Goal: Task Accomplishment & Management: Manage account settings

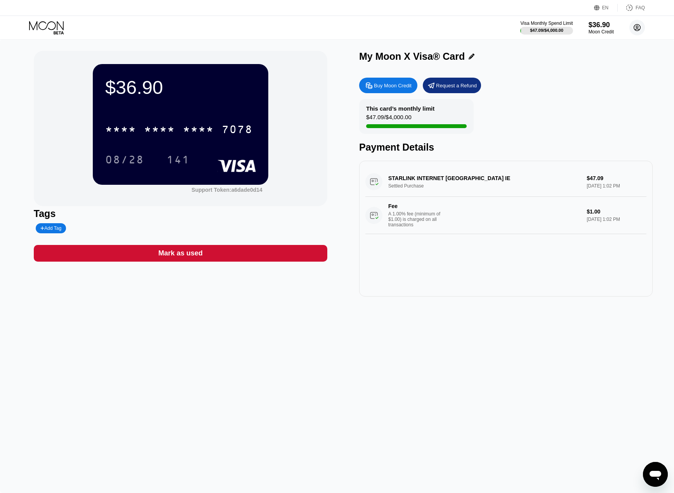
click at [637, 29] on icon at bounding box center [637, 28] width 4 height 4
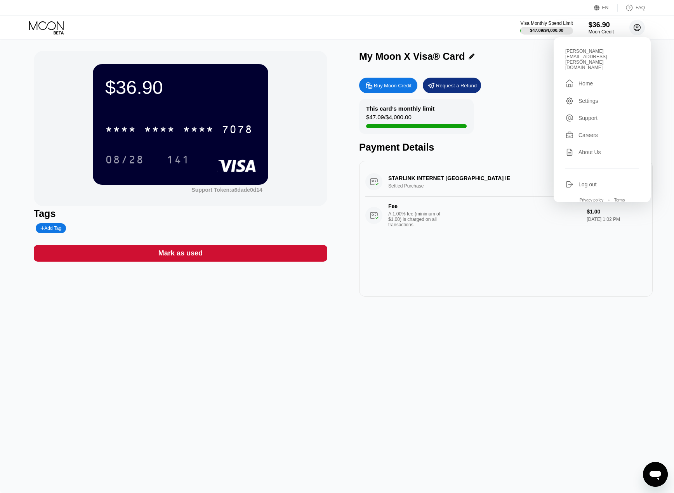
click at [636, 30] on circle at bounding box center [637, 28] width 16 height 16
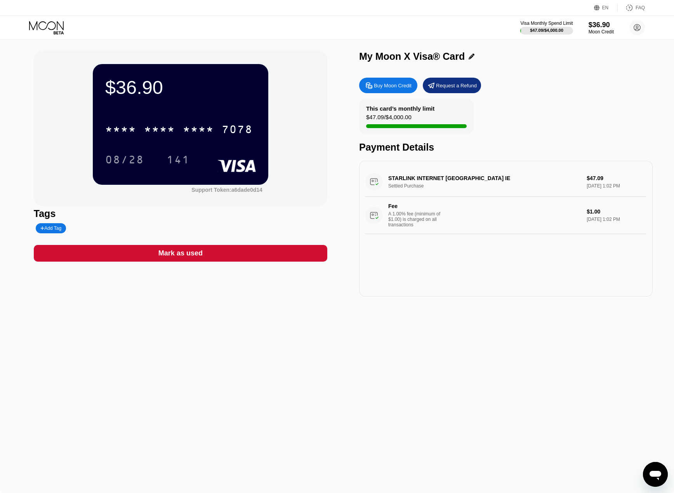
click at [198, 95] on div "$36.90" at bounding box center [180, 87] width 151 height 22
click at [602, 76] on div "Buy Moon Credit Request a Refund This card’s monthly limit $47.09 / $4,000.00 P…" at bounding box center [505, 185] width 293 height 223
click at [605, 31] on div "Moon Credit" at bounding box center [601, 31] width 26 height 5
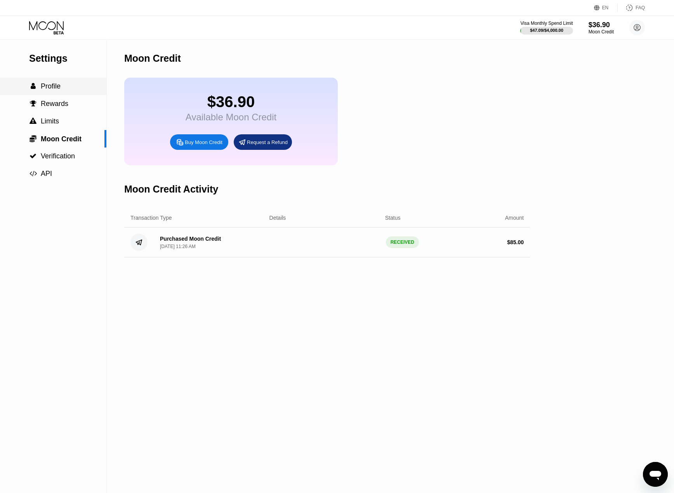
click at [52, 85] on span "Profile" at bounding box center [51, 86] width 20 height 8
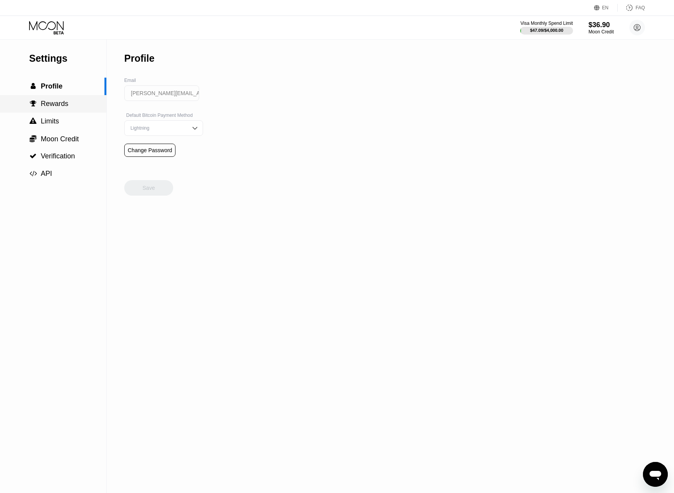
click at [54, 111] on div " Rewards" at bounding box center [53, 103] width 106 height 17
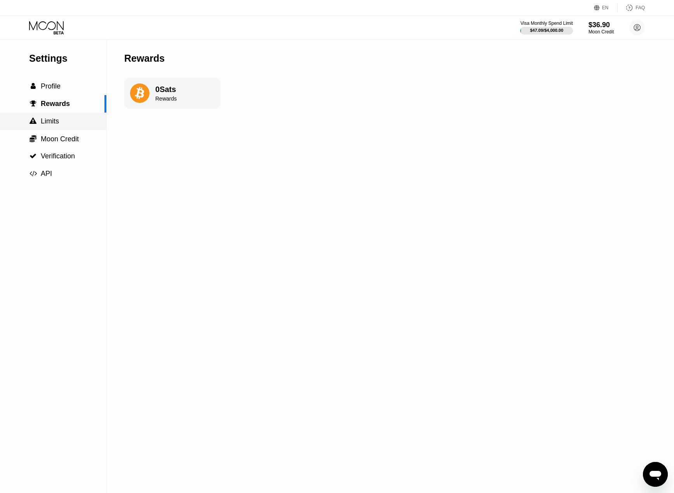
click at [54, 121] on span "Limits" at bounding box center [50, 121] width 18 height 8
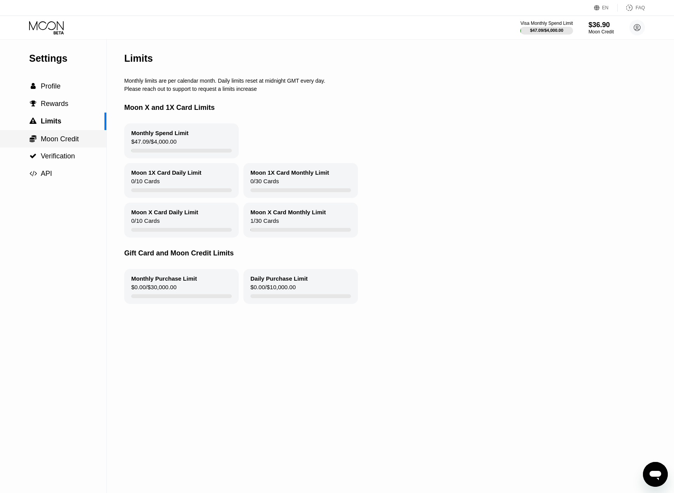
click at [53, 143] on span "Moon Credit" at bounding box center [60, 139] width 38 height 8
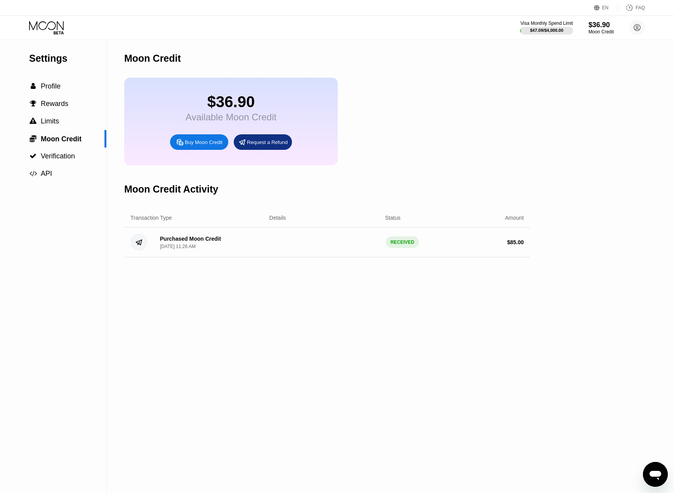
click at [219, 111] on div "$36.90" at bounding box center [231, 101] width 91 height 17
click at [637, 29] on icon at bounding box center [637, 28] width 4 height 4
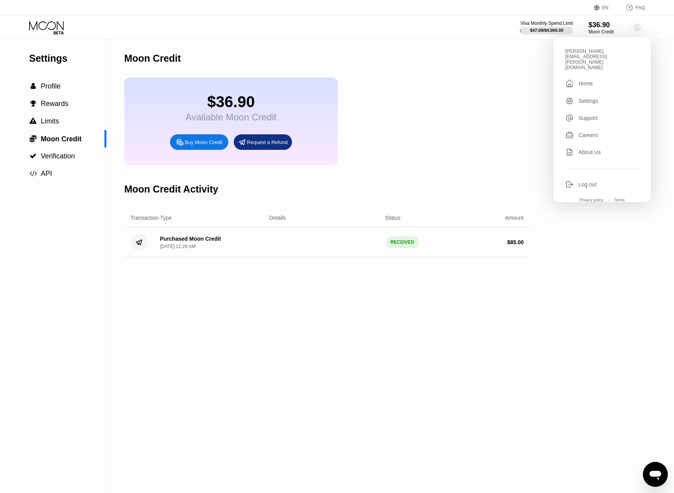
click at [637, 29] on icon at bounding box center [637, 28] width 4 height 4
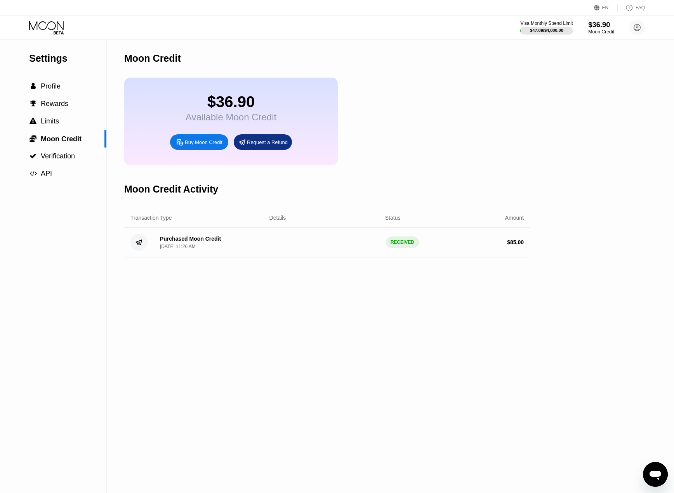
click at [603, 27] on div "$36.90" at bounding box center [601, 25] width 26 height 8
click at [51, 163] on div " Verification" at bounding box center [53, 156] width 106 height 17
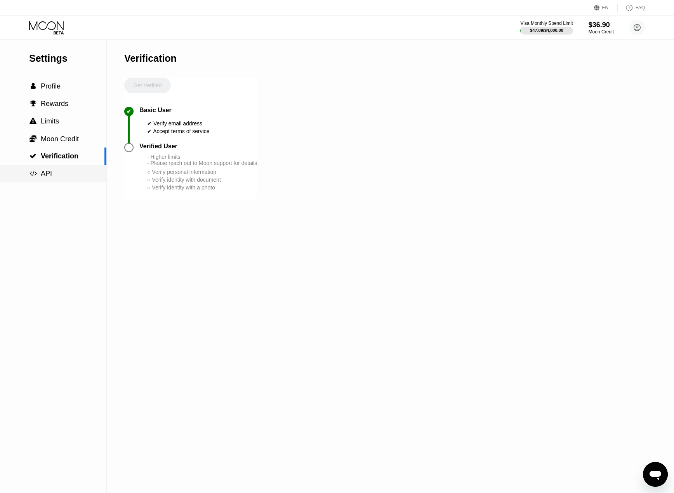
click at [49, 177] on span "API" at bounding box center [46, 174] width 11 height 8
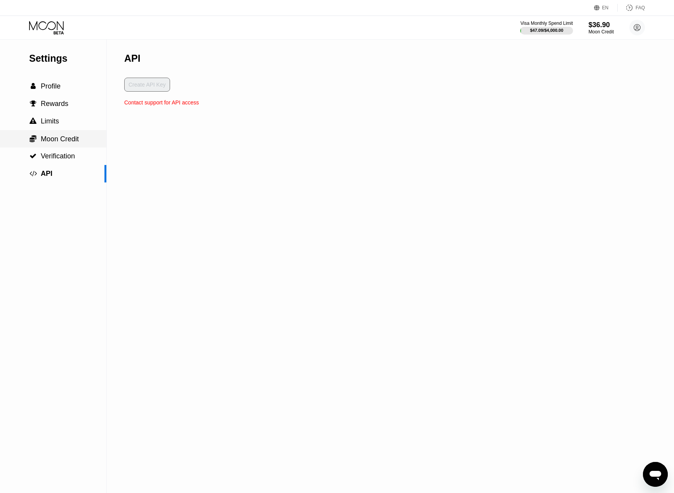
click at [53, 137] on span "Moon Credit" at bounding box center [60, 139] width 38 height 8
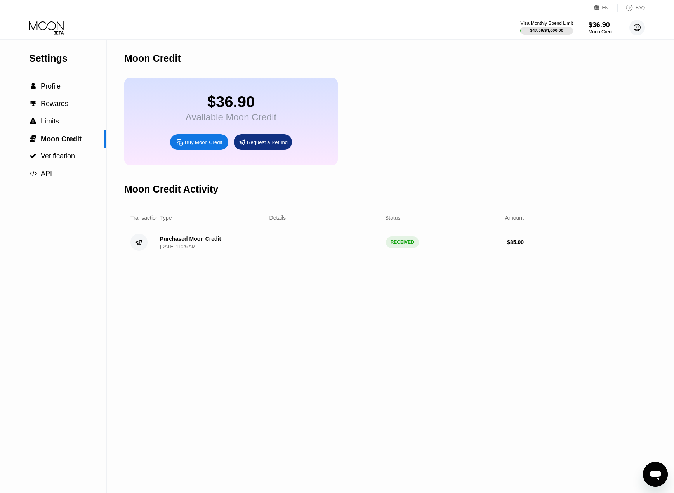
click at [637, 30] on circle at bounding box center [637, 28] width 16 height 16
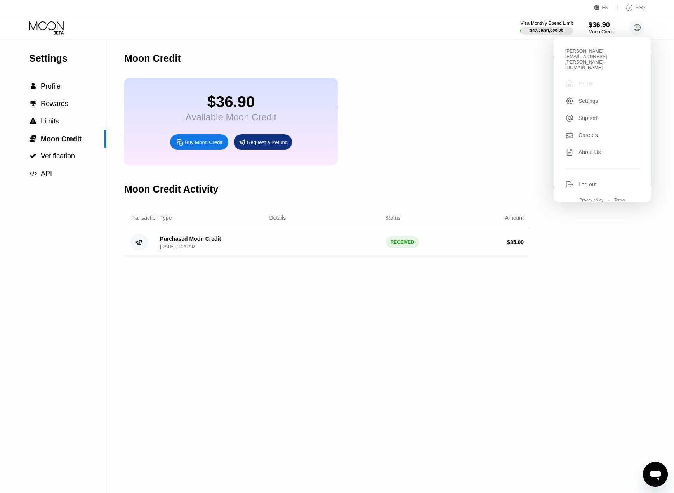
click at [587, 80] on div "Home" at bounding box center [585, 83] width 14 height 6
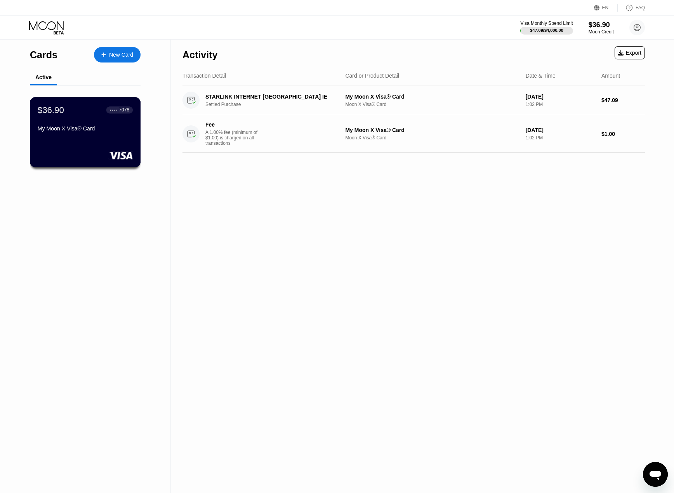
click at [89, 129] on div "My Moon X Visa® Card" at bounding box center [85, 128] width 95 height 6
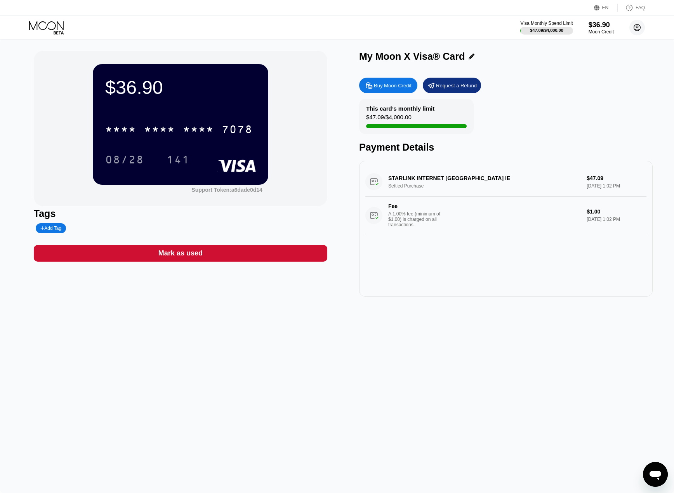
click at [641, 30] on circle at bounding box center [637, 28] width 16 height 16
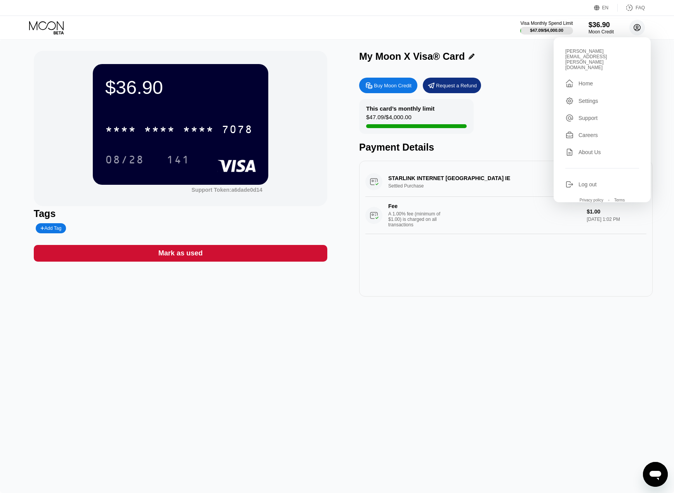
click at [640, 29] on icon at bounding box center [637, 27] width 7 height 7
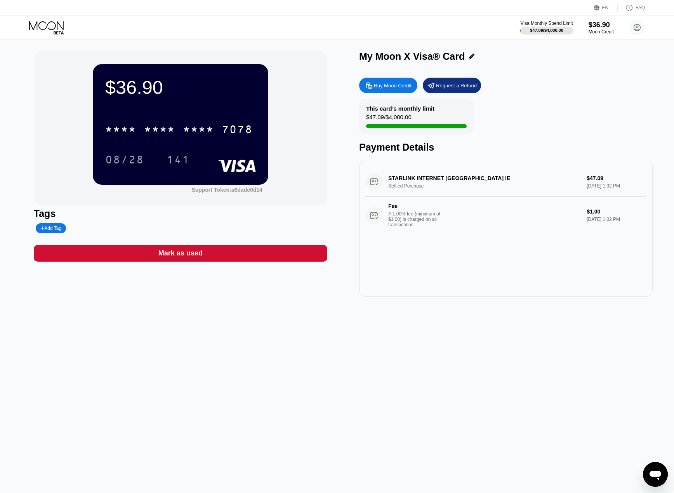
click at [419, 114] on div "This card’s monthly limit $47.09 / $4,000.00" at bounding box center [416, 116] width 115 height 35
click at [429, 267] on div "STARLINK INTERNET Dublin IE Settled Purchase $47.09 Sep 14, 2025 1:02 PM Fee A …" at bounding box center [505, 229] width 293 height 136
click at [387, 478] on div "$36.90 * * * * * * * * * * * * 7078 08/28 141 Support Token: a6dade0d14 Tags Ad…" at bounding box center [337, 266] width 674 height 454
click at [638, 28] on circle at bounding box center [637, 28] width 16 height 16
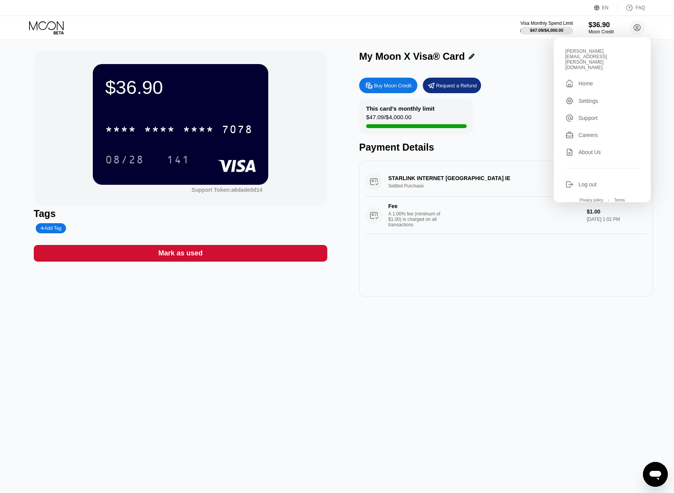
click at [584, 80] on div "Home" at bounding box center [585, 83] width 14 height 6
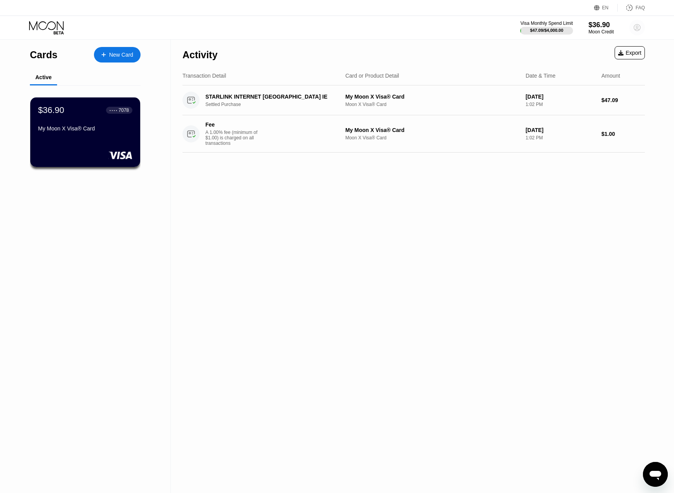
click at [639, 23] on icon at bounding box center [637, 28] width 16 height 16
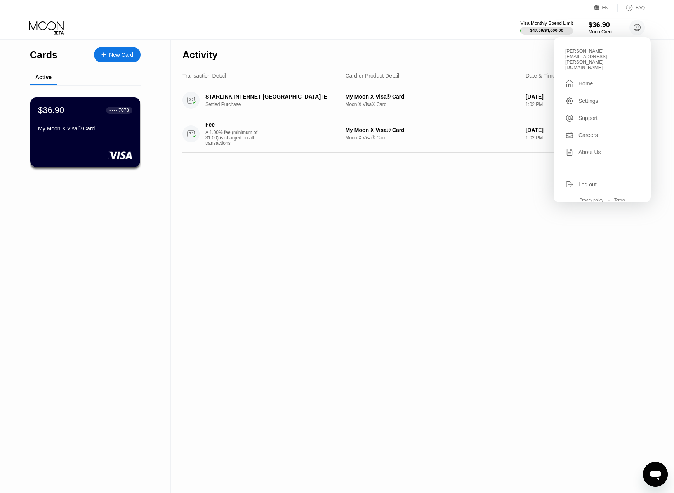
click at [584, 98] on div "Settings" at bounding box center [588, 101] width 20 height 6
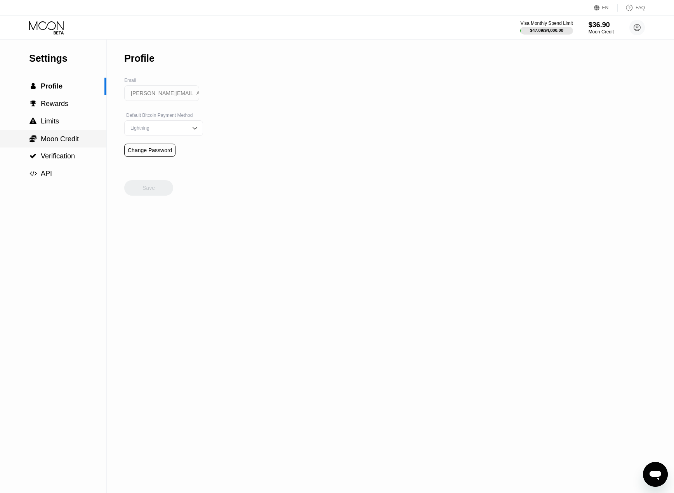
click at [46, 140] on span "Moon Credit" at bounding box center [60, 139] width 38 height 8
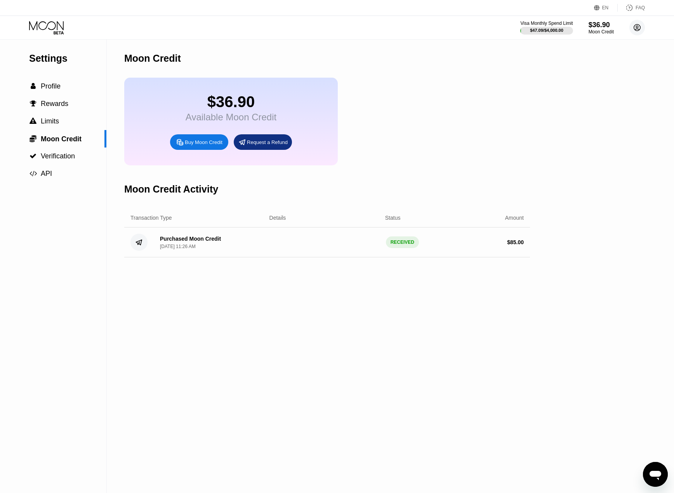
click at [637, 27] on circle at bounding box center [637, 28] width 16 height 16
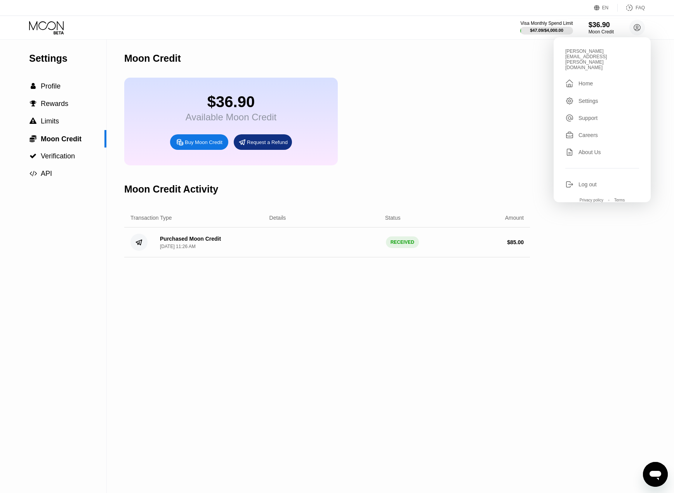
click at [589, 80] on div "Home" at bounding box center [585, 83] width 14 height 6
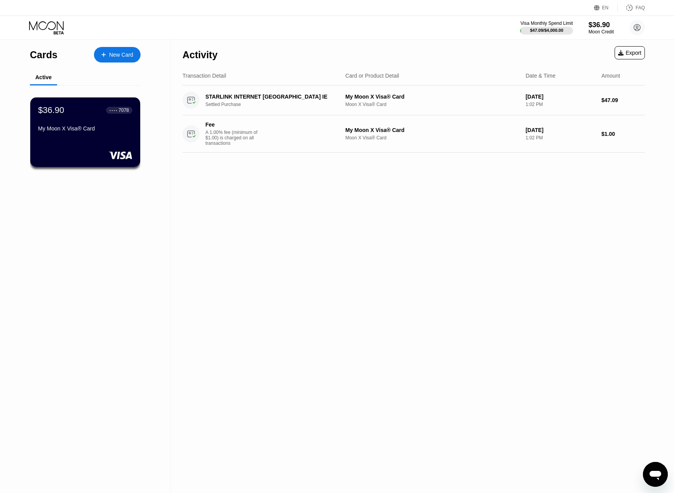
click at [93, 124] on div "$36.90 ● ● ● ● 7078 My Moon X Visa® Card" at bounding box center [85, 120] width 94 height 30
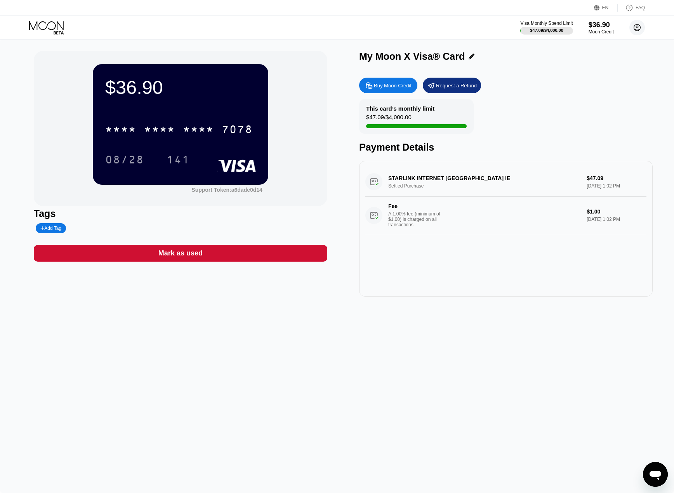
click at [637, 30] on circle at bounding box center [637, 28] width 16 height 16
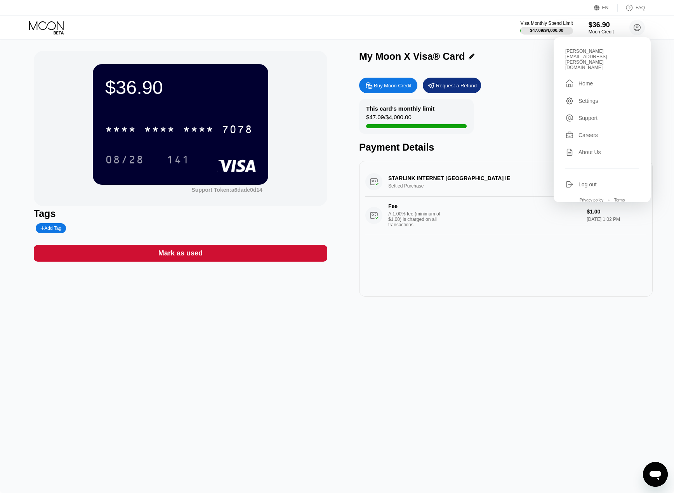
click at [589, 80] on div "ryan.westbrook@proton.me  Home Settings Support Careers About Us Log out Priva…" at bounding box center [602, 119] width 97 height 165
click at [588, 98] on div "Settings" at bounding box center [588, 101] width 20 height 6
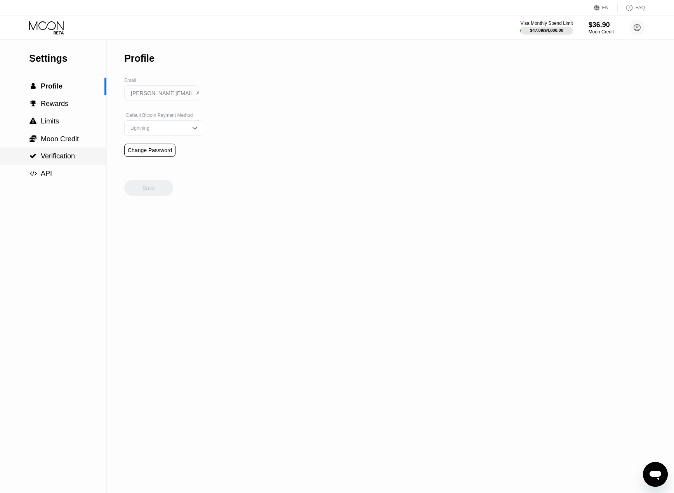
click at [46, 156] on span "Verification" at bounding box center [58, 156] width 34 height 8
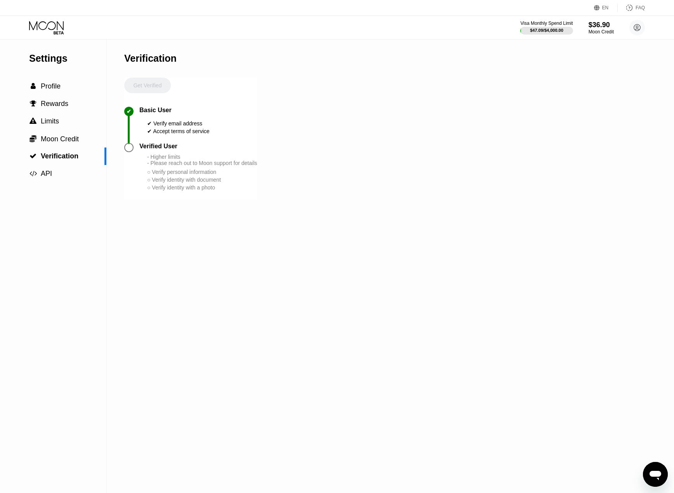
click at [148, 62] on div "Verification" at bounding box center [150, 58] width 52 height 11
copy div "Verification"
drag, startPoint x: 148, startPoint y: 127, endPoint x: 212, endPoint y: 142, distance: 65.9
click at [212, 142] on div "✔ Basic User ✔ Verify email address ✔ Accept terms of service" at bounding box center [190, 125] width 133 height 36
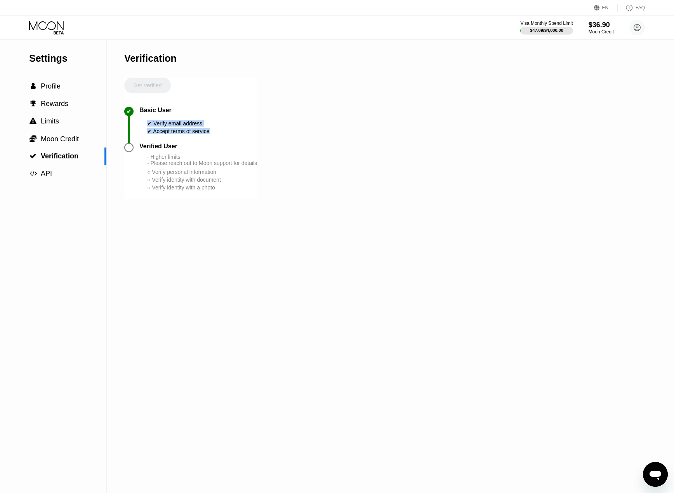
copy div "✔ Verify email address ✔ Accept terms of service"
drag, startPoint x: 124, startPoint y: 104, endPoint x: 148, endPoint y: 122, distance: 30.3
click at [151, 129] on div "Settings  Profile  Rewards  Limits  Moon Credit  Verification  API Verifi…" at bounding box center [337, 266] width 674 height 454
drag, startPoint x: 139, startPoint y: 108, endPoint x: 144, endPoint y: 120, distance: 12.9
click at [156, 143] on div "✔ Basic User ✔ Verify email address ✔ Accept terms of service" at bounding box center [190, 125] width 133 height 36
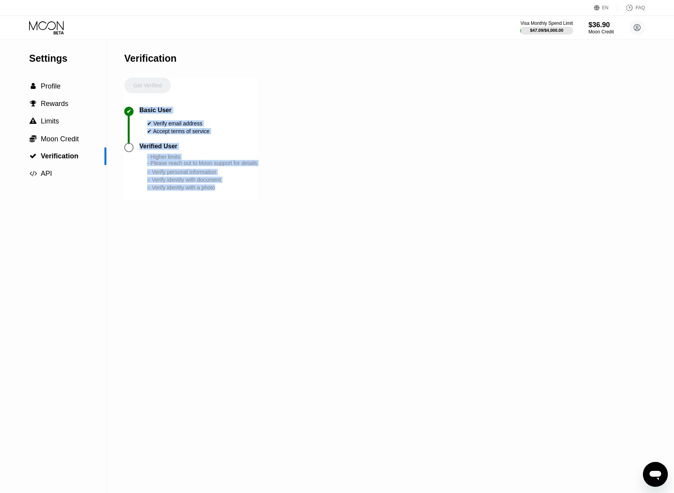
drag, startPoint x: 141, startPoint y: 111, endPoint x: 226, endPoint y: 203, distance: 125.3
click at [226, 199] on div "Get Verified ✔ Basic User ✔ Verify email address ✔ Accept terms of service Veri…" at bounding box center [190, 139] width 133 height 122
copy div "Basic User ✔ Verify email address ✔ Accept terms of service Verified User - Hig…"
click at [198, 245] on div "Verification Get Verified ✔ Basic User ✔ Verify email address ✔ Accept terms of…" at bounding box center [190, 266] width 133 height 454
click at [123, 177] on div "Settings  Profile  Rewards  Limits  Moon Credit  Verification  API Verifi…" at bounding box center [337, 266] width 674 height 454
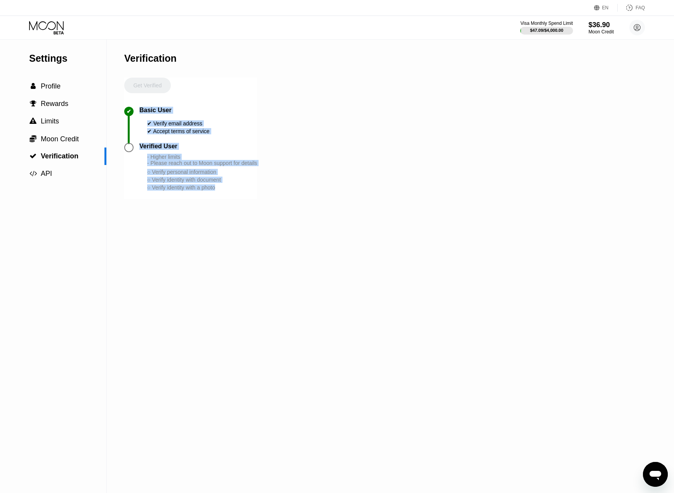
click at [159, 150] on div "Verified User" at bounding box center [158, 146] width 38 height 7
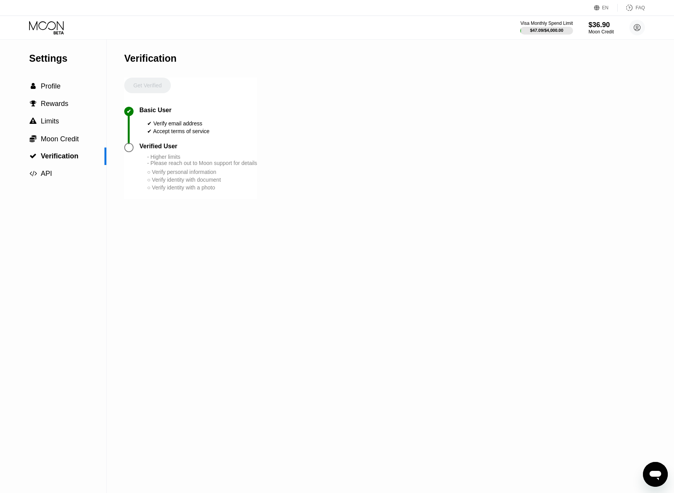
click at [130, 152] on div at bounding box center [128, 147] width 9 height 9
click at [165, 164] on div "- Higher limits - Please reach out to Moon support for details" at bounding box center [202, 160] width 110 height 12
click at [201, 183] on div "○ Verify identity with document" at bounding box center [202, 180] width 110 height 6
click at [606, 28] on div "$36.90" at bounding box center [601, 25] width 26 height 8
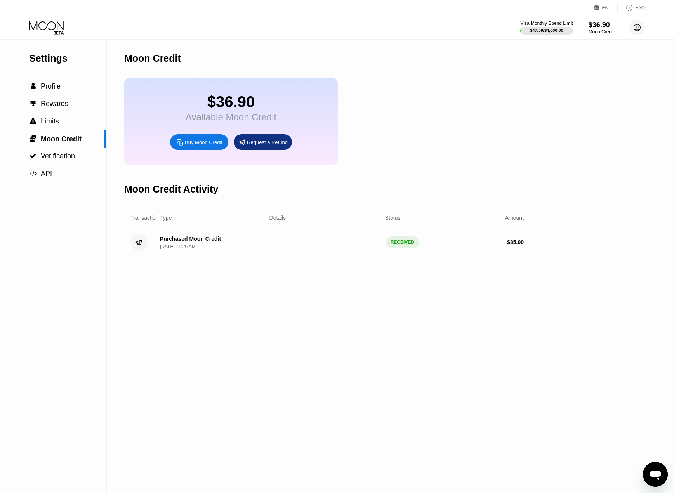
click at [640, 28] on icon at bounding box center [637, 27] width 7 height 7
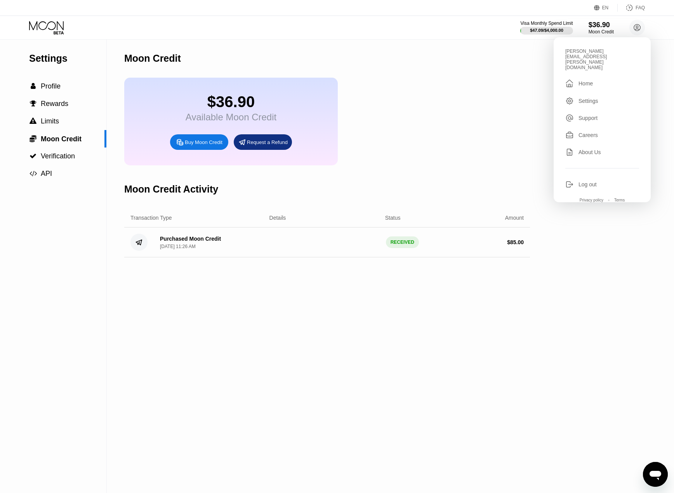
click at [584, 80] on div "Home" at bounding box center [585, 83] width 14 height 6
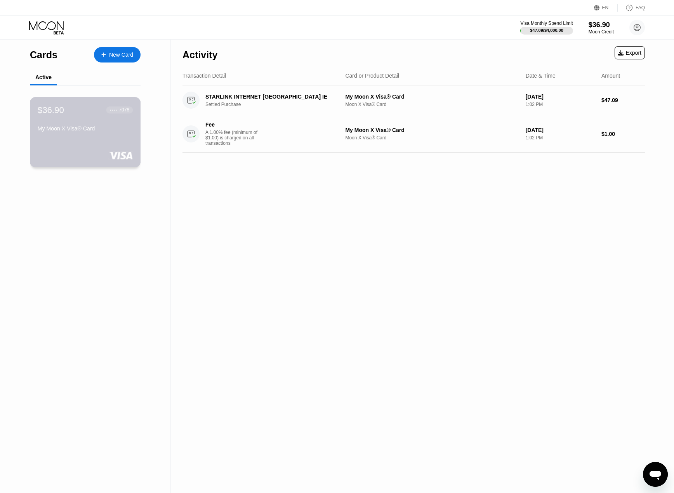
click at [96, 135] on div "My Moon X Visa® Card" at bounding box center [85, 129] width 95 height 9
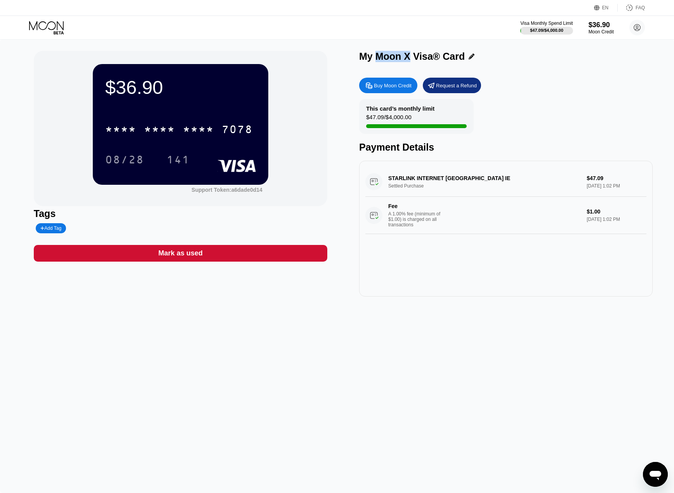
drag, startPoint x: 395, startPoint y: 58, endPoint x: 410, endPoint y: 57, distance: 15.2
click at [410, 57] on div "My Moon X Visa® Card" at bounding box center [412, 56] width 106 height 11
copy div "Moon X"
